Goal: Navigation & Orientation: Find specific page/section

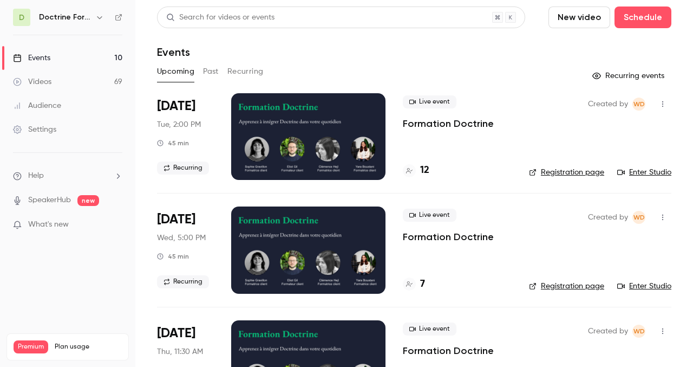
click at [82, 17] on h6 "Doctrine Formation Corporate" at bounding box center [65, 17] width 52 height 11
click at [95, 17] on icon "button" at bounding box center [99, 17] width 9 height 9
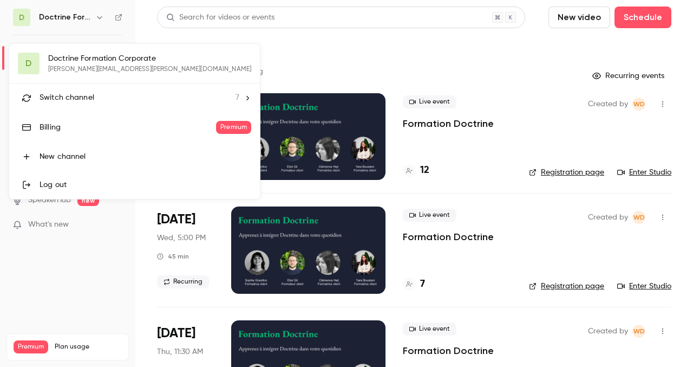
click at [111, 90] on li "Switch channel 7" at bounding box center [134, 97] width 251 height 29
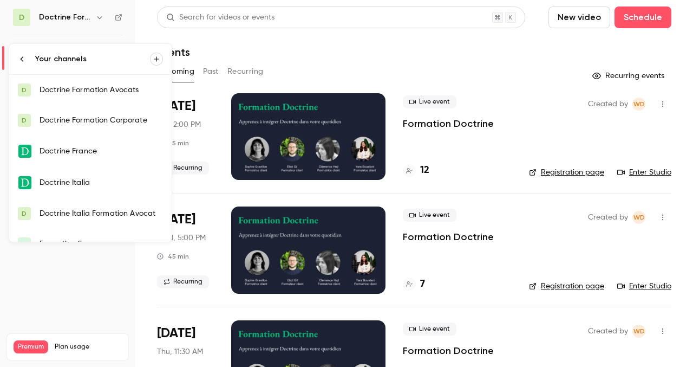
click at [118, 118] on div "Doctrine Formation Corporate" at bounding box center [102, 120] width 124 height 11
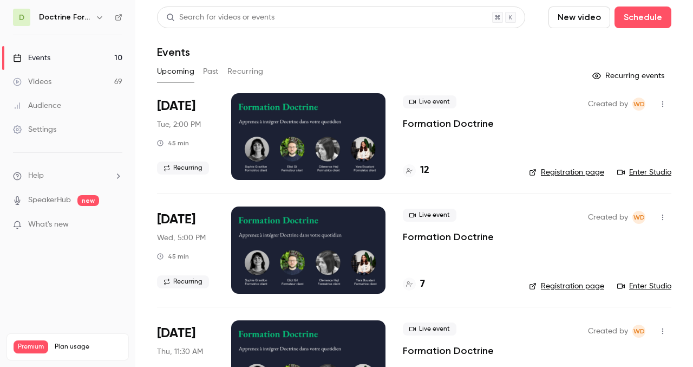
click at [70, 18] on h6 "Doctrine Formation Corporate" at bounding box center [65, 17] width 52 height 11
click at [85, 19] on h6 "Doctrine Formation Corporate" at bounding box center [65, 17] width 52 height 11
click at [98, 19] on icon "button" at bounding box center [99, 17] width 9 height 9
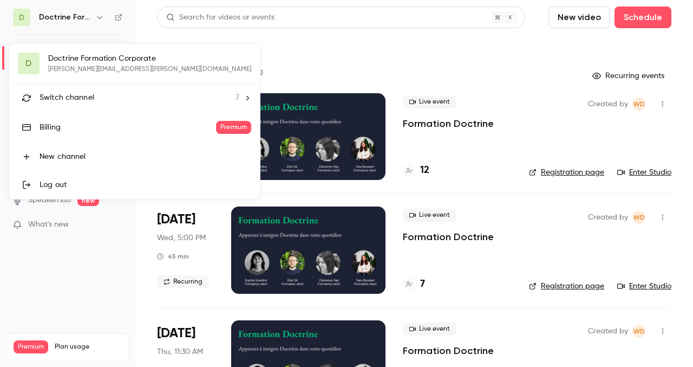
click at [110, 92] on div "Switch channel 7" at bounding box center [140, 97] width 200 height 11
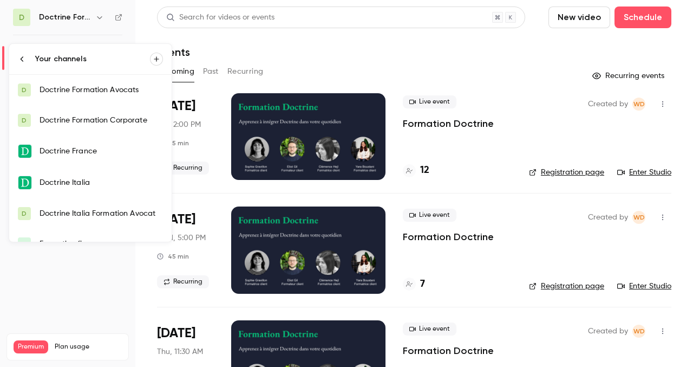
click at [98, 95] on div "Doctrine Formation Avocats" at bounding box center [102, 90] width 124 height 11
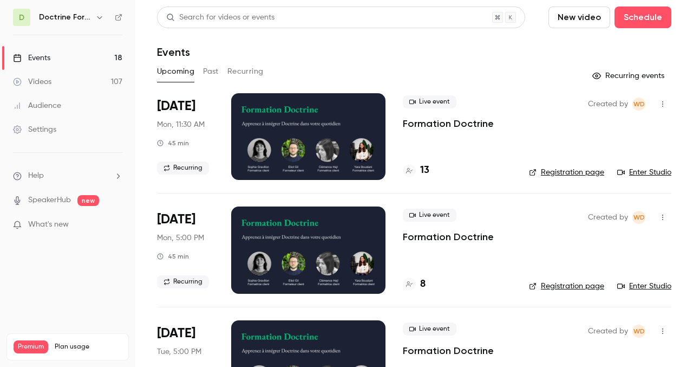
click at [411, 171] on icon at bounding box center [409, 170] width 7 height 7
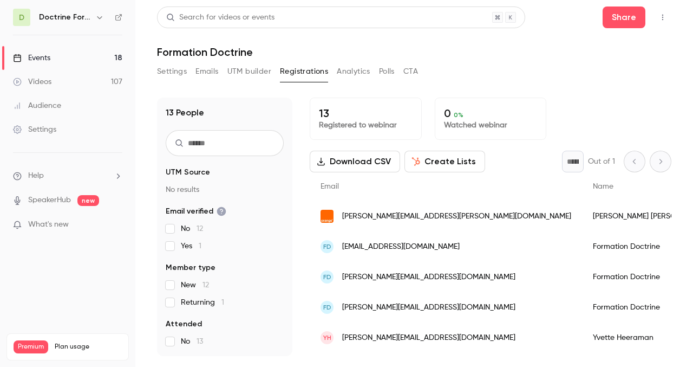
click at [167, 69] on button "Settings" at bounding box center [172, 71] width 30 height 17
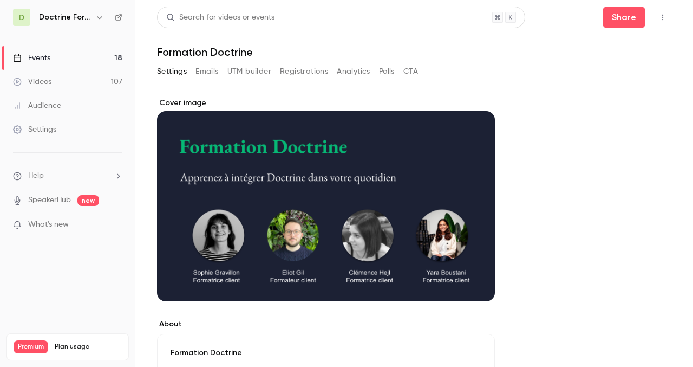
click at [60, 55] on link "Events 18" at bounding box center [67, 58] width 135 height 24
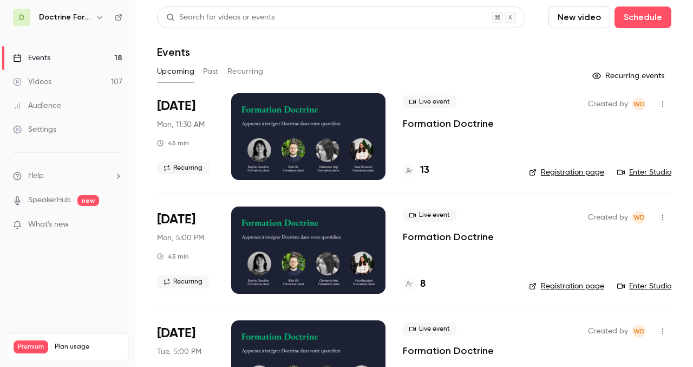
click at [645, 173] on link "Enter Studio" at bounding box center [645, 172] width 54 height 11
